Goal: Transaction & Acquisition: Download file/media

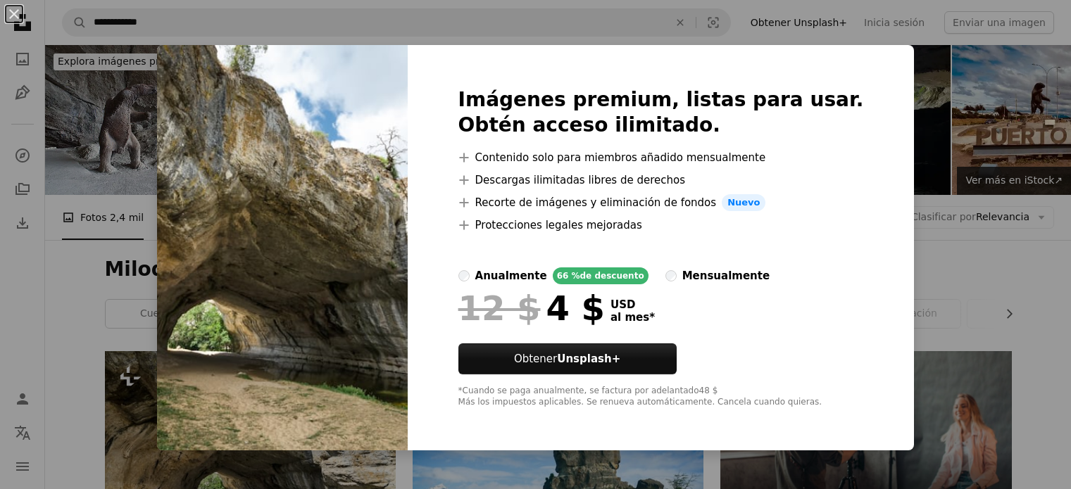
scroll to position [282, 0]
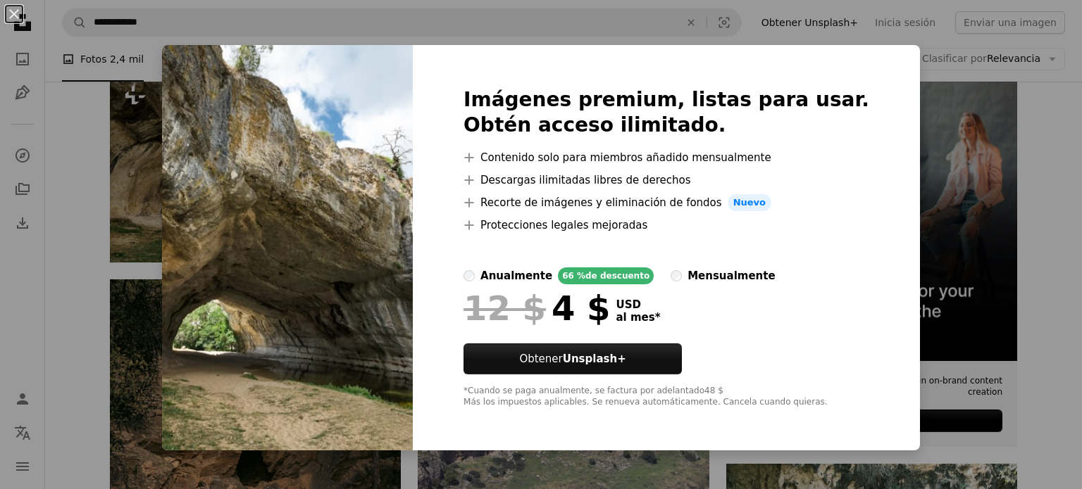
click at [924, 58] on div "An X shape Imágenes premium, listas para usar. Obtén acceso ilimitado. A plus s…" at bounding box center [541, 244] width 1082 height 489
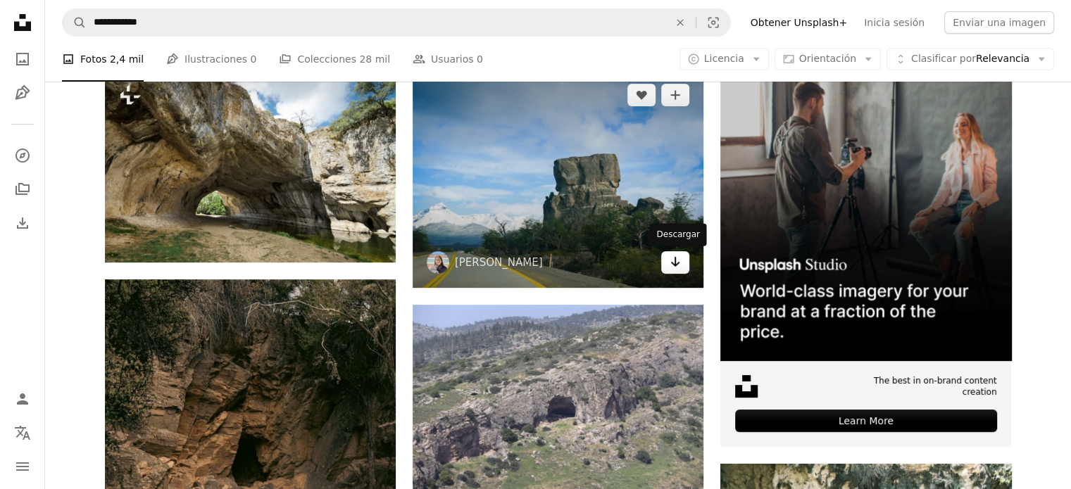
click at [680, 264] on icon "Arrow pointing down" at bounding box center [675, 262] width 11 height 17
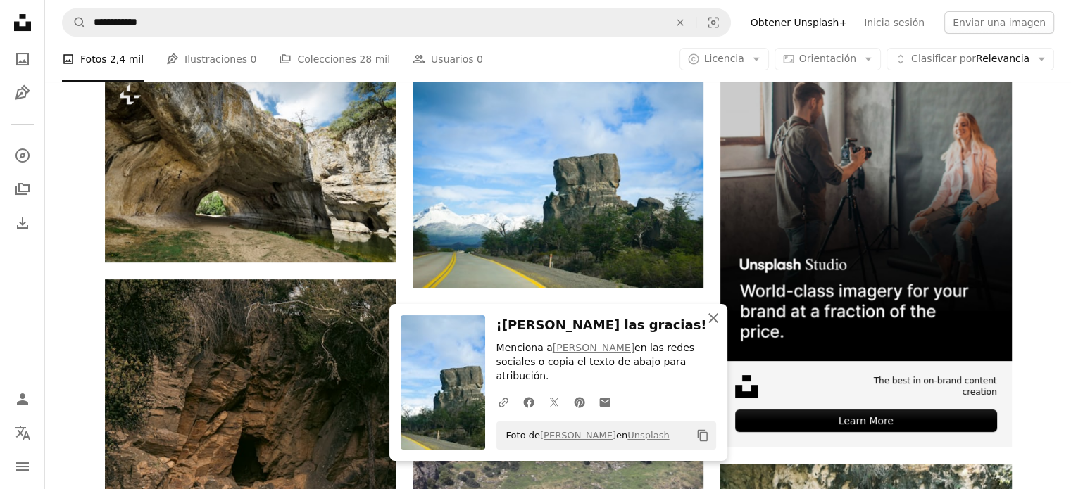
click at [713, 325] on icon "An X shape" at bounding box center [713, 318] width 17 height 17
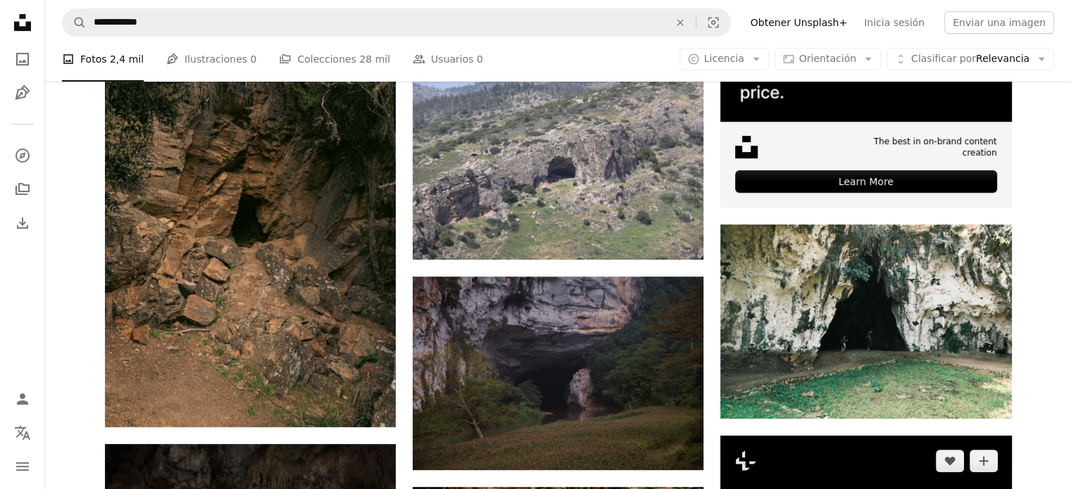
scroll to position [563, 0]
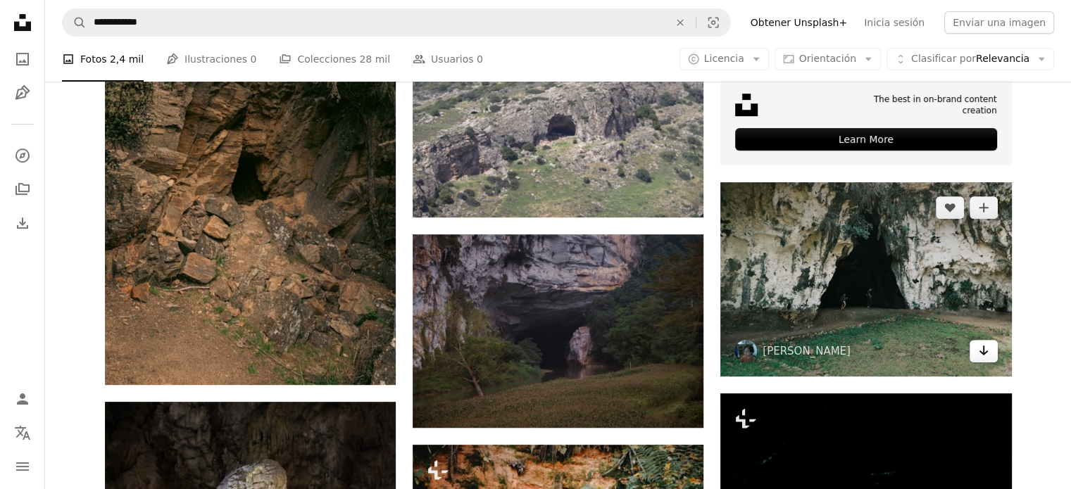
click at [983, 352] on icon "Descargar" at bounding box center [983, 351] width 9 height 10
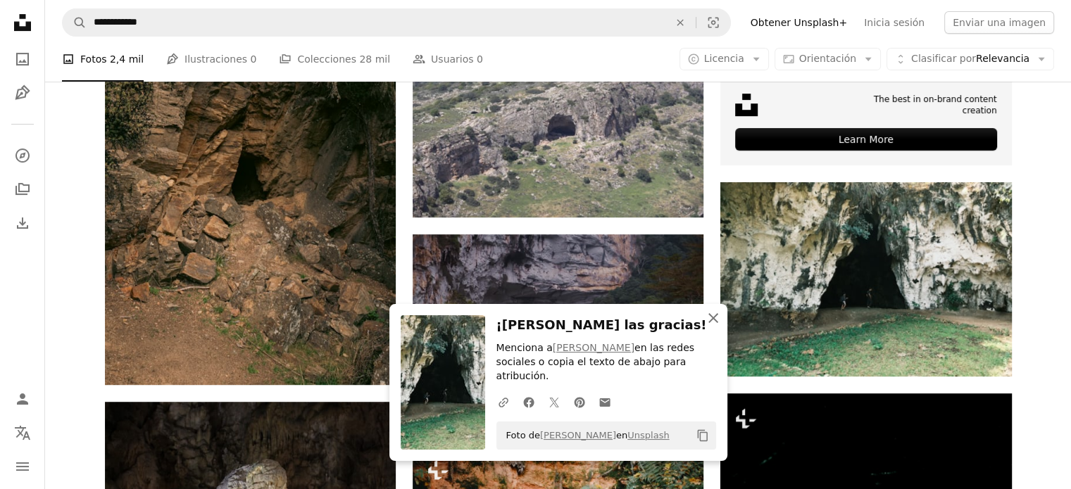
click at [717, 327] on icon "An X shape" at bounding box center [713, 318] width 17 height 17
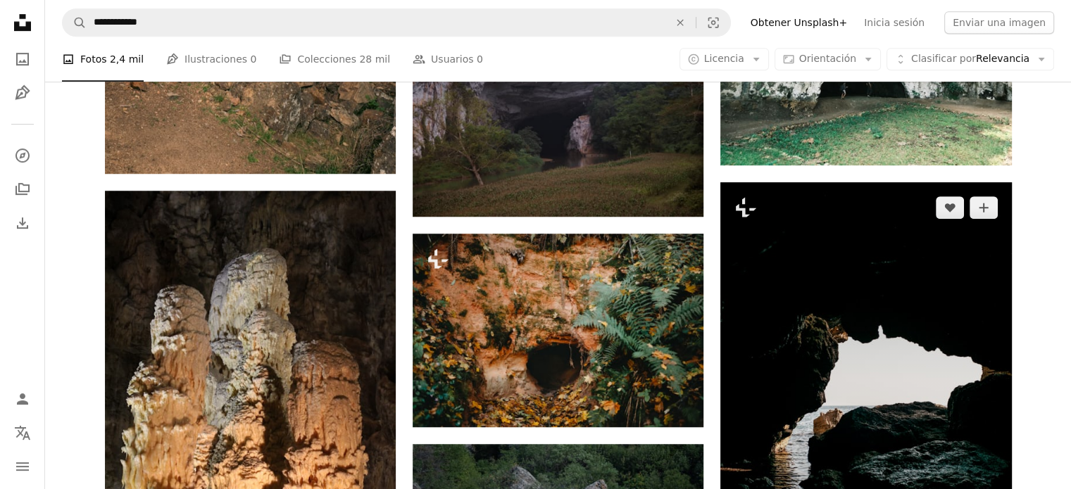
scroll to position [916, 0]
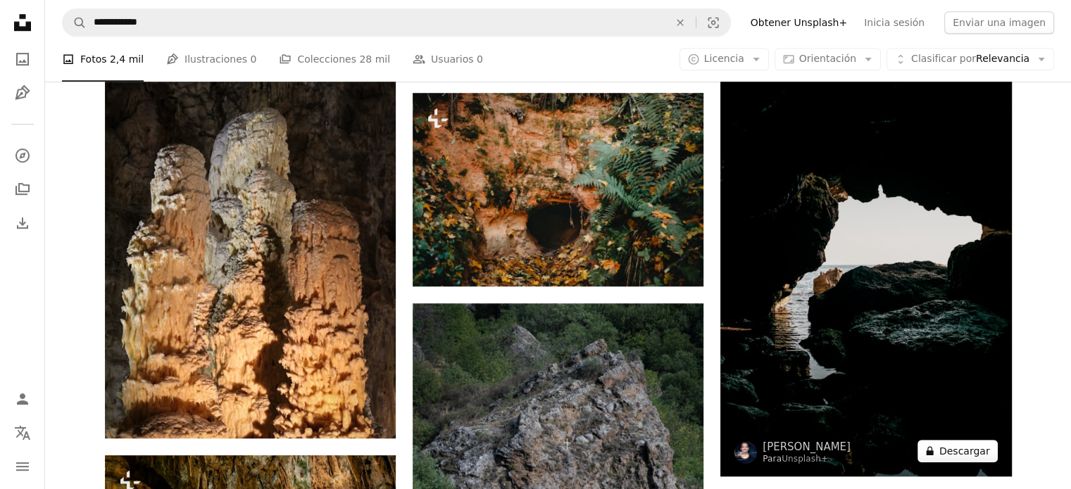
click at [948, 451] on button "A lock Descargar" at bounding box center [958, 451] width 80 height 23
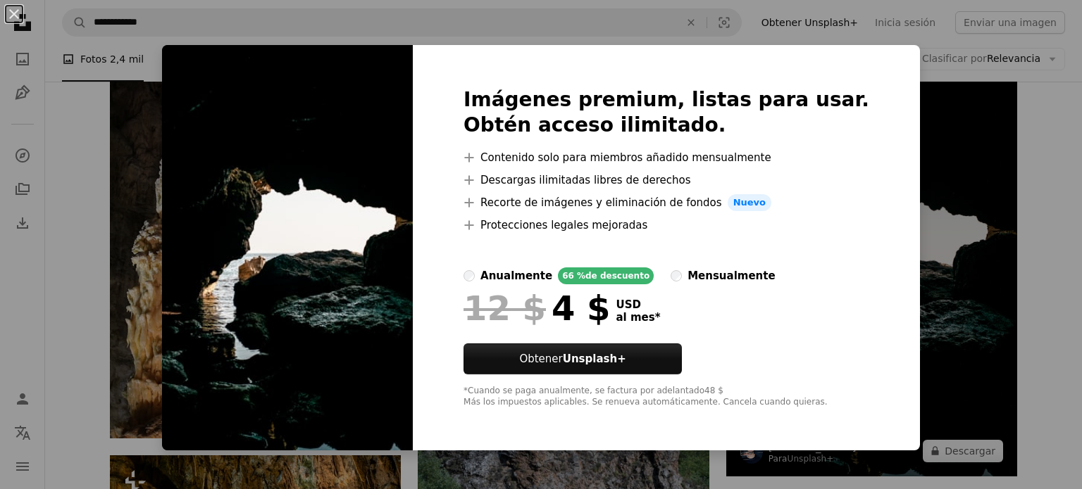
click at [1001, 106] on div "An X shape Imágenes premium, listas para usar. Obtén acceso ilimitado. A plus s…" at bounding box center [541, 244] width 1082 height 489
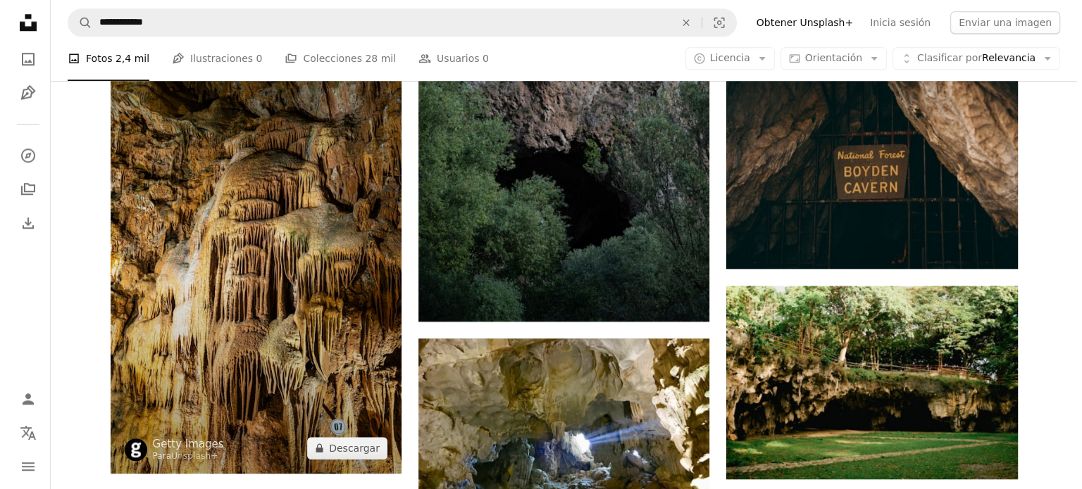
scroll to position [1408, 0]
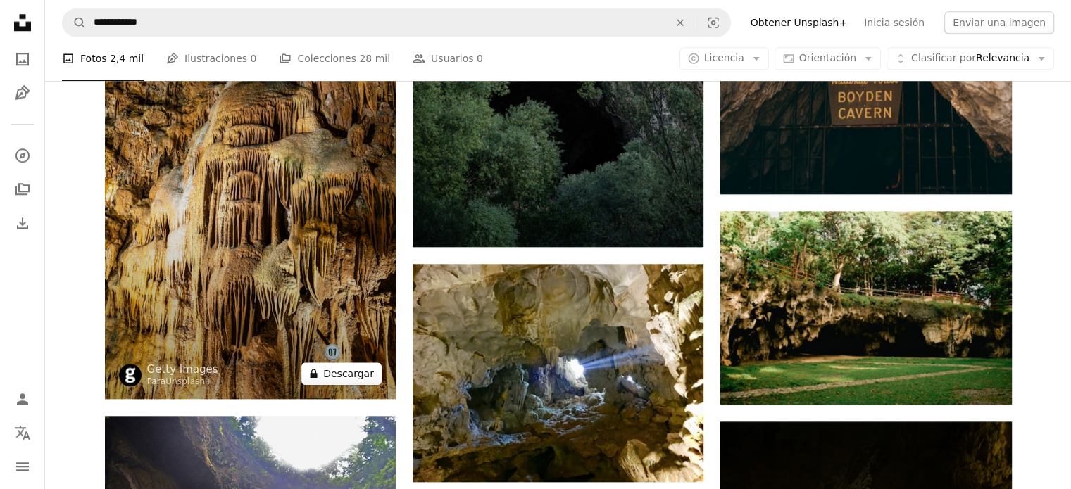
click at [352, 375] on button "A lock Descargar" at bounding box center [341, 374] width 80 height 23
